Goal: Transaction & Acquisition: Purchase product/service

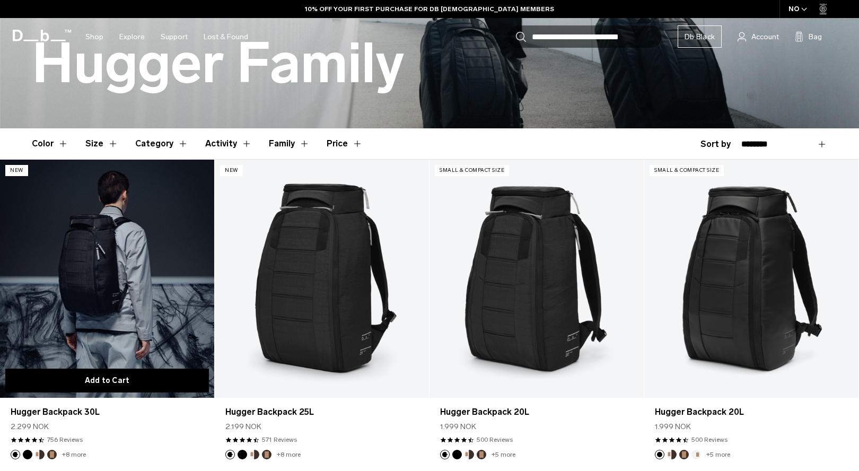
scroll to position [216, 0]
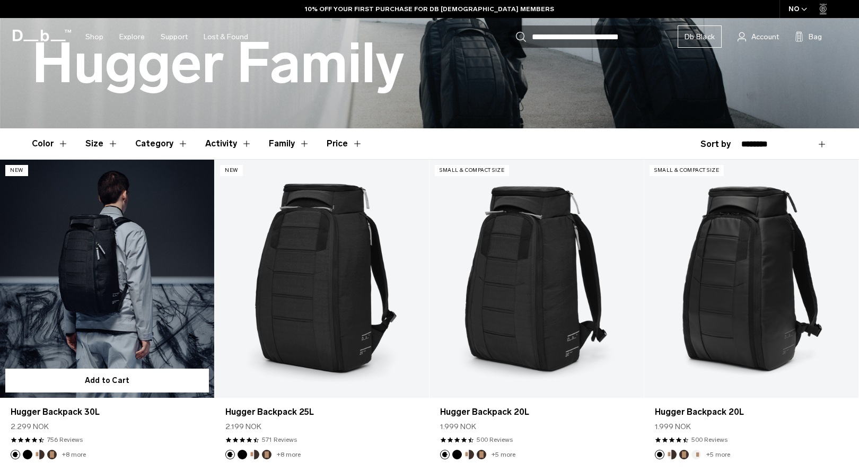
click at [68, 268] on link "Hugger Backpack 30L" at bounding box center [107, 279] width 214 height 238
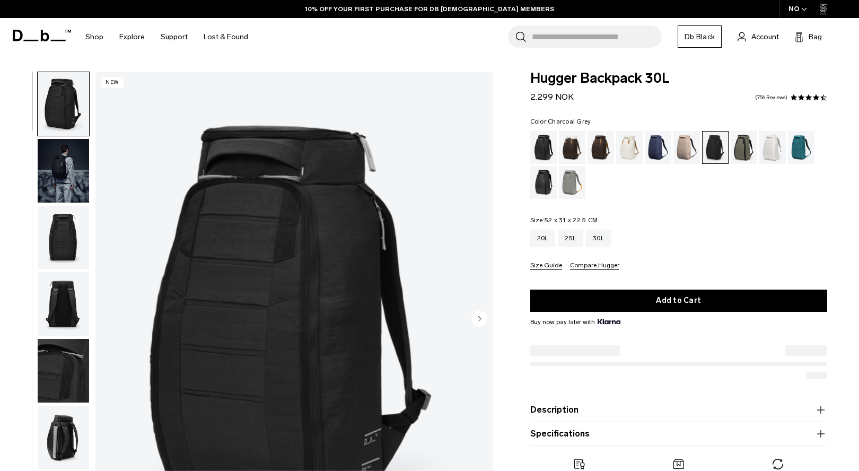
click at [613, 427] on button "Specifications" at bounding box center [678, 433] width 297 height 13
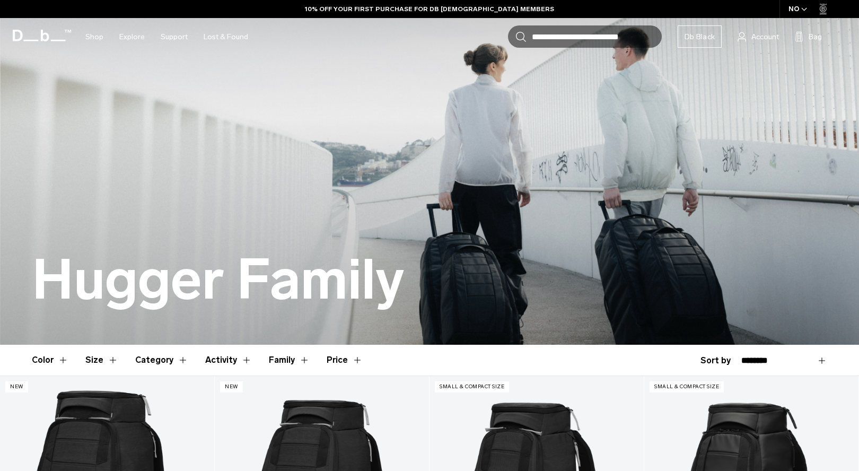
scroll to position [216, 0]
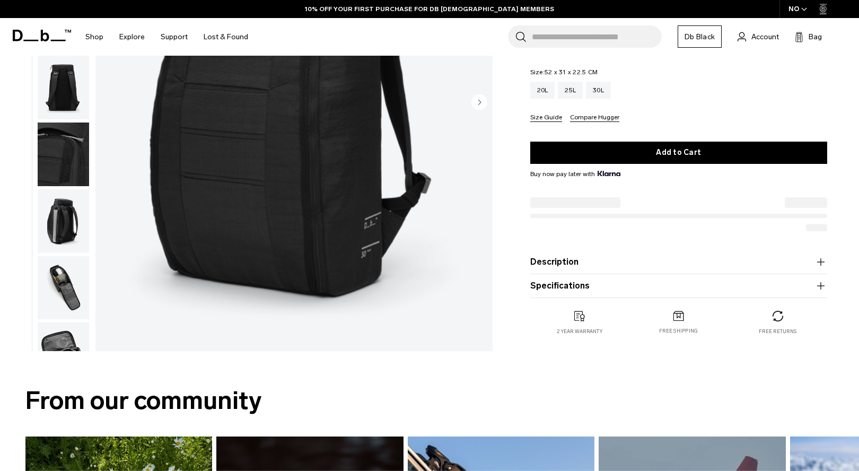
scroll to position [216, 0]
click at [625, 282] on button "Specifications" at bounding box center [678, 285] width 297 height 13
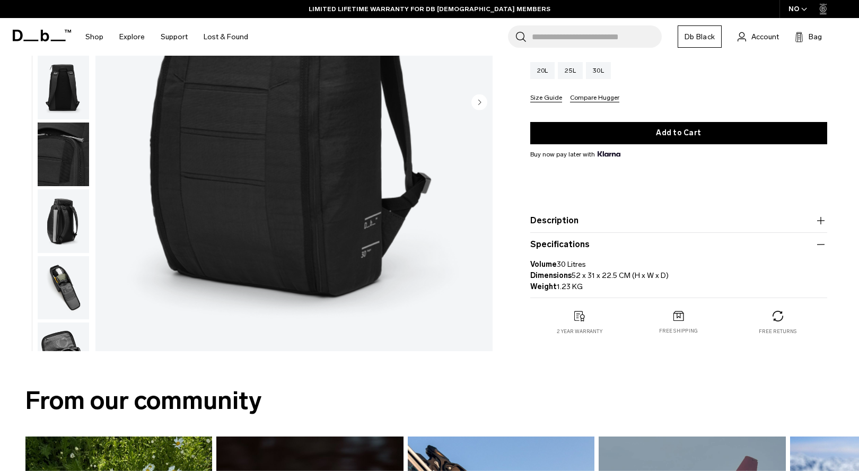
click at [59, 274] on img "button" at bounding box center [63, 288] width 51 height 64
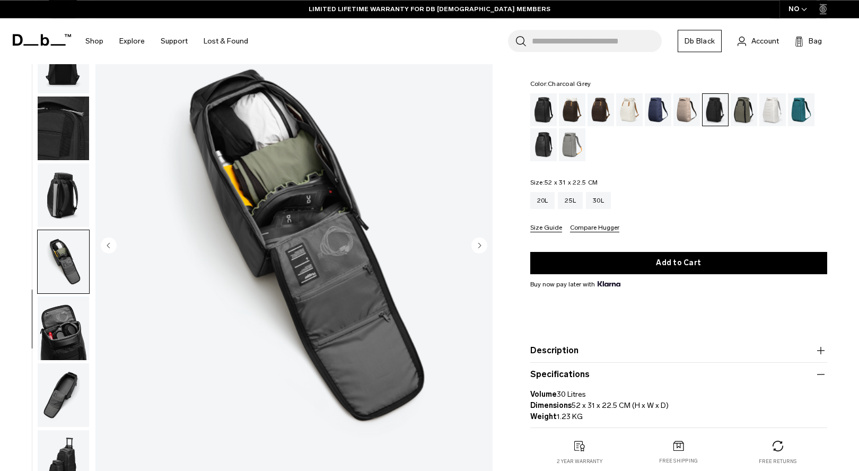
scroll to position [54, 0]
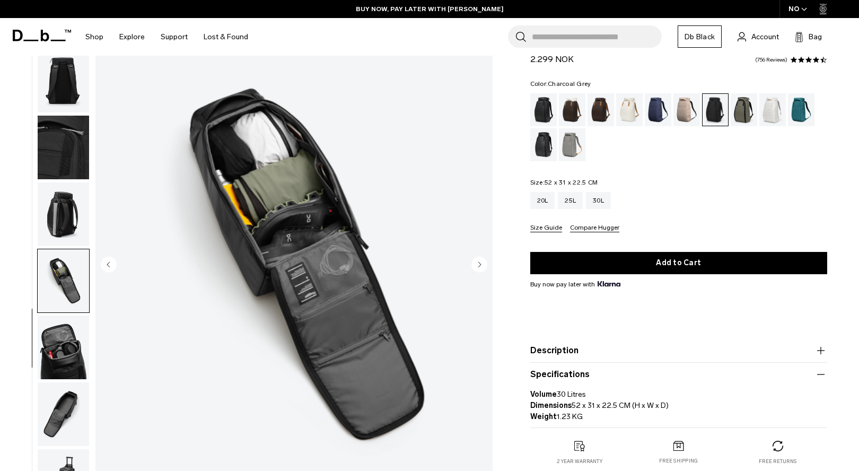
click at [66, 213] on img "button" at bounding box center [63, 214] width 51 height 64
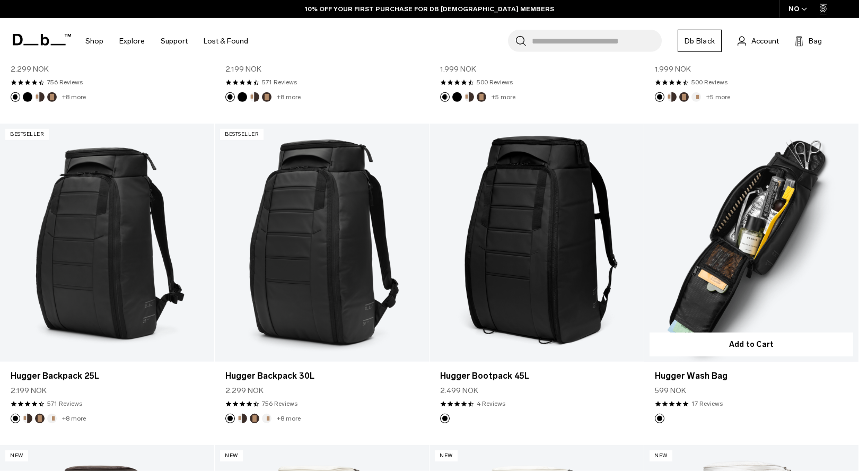
scroll to position [595, 0]
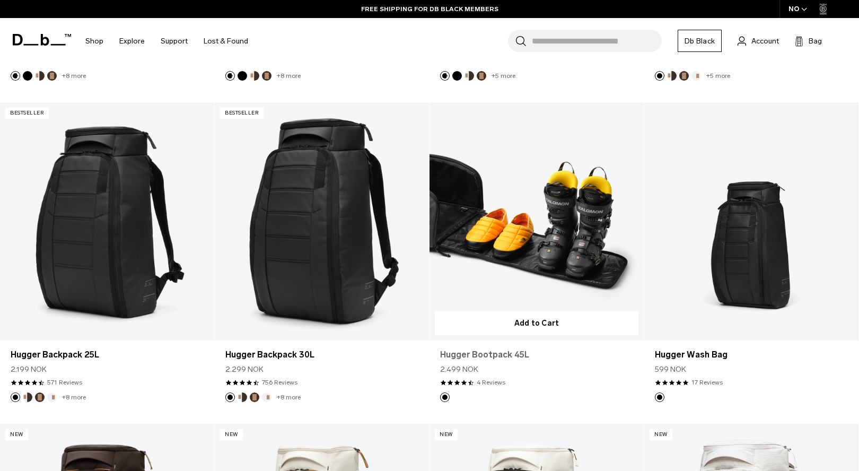
click at [492, 355] on link "Hugger Bootpack 45L" at bounding box center [536, 354] width 193 height 13
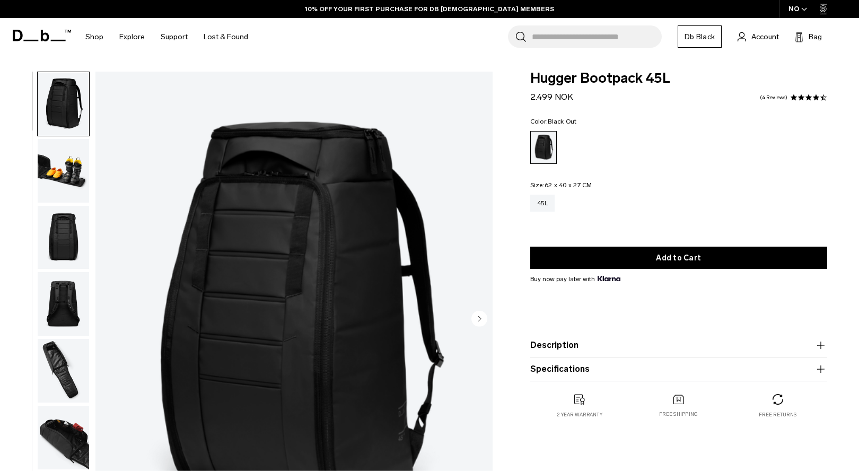
click at [67, 296] on img "button" at bounding box center [63, 304] width 51 height 64
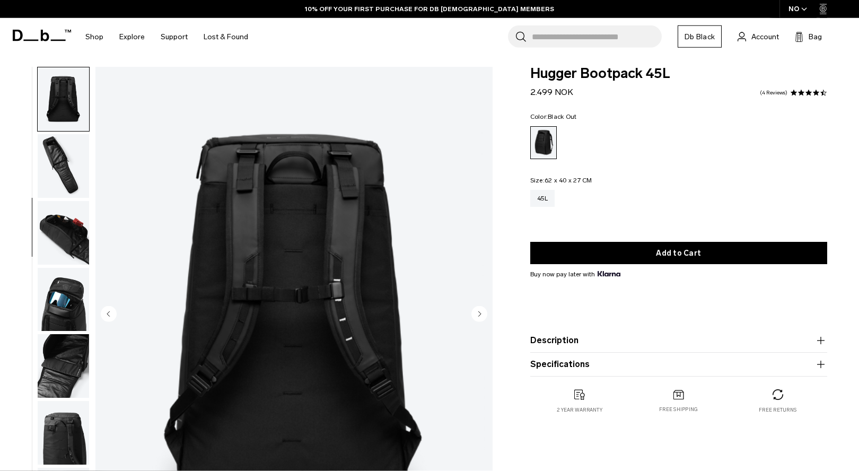
scroll to position [108, 0]
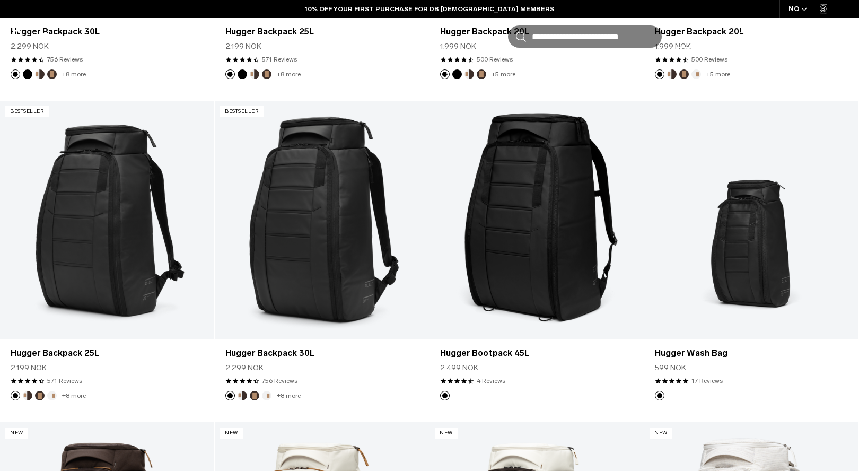
scroll to position [596, 0]
